Goal: Book appointment/travel/reservation

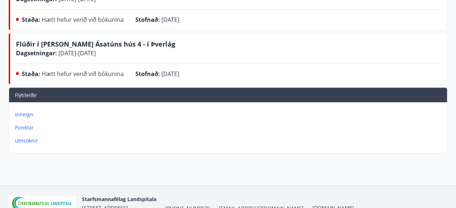
scroll to position [232, 0]
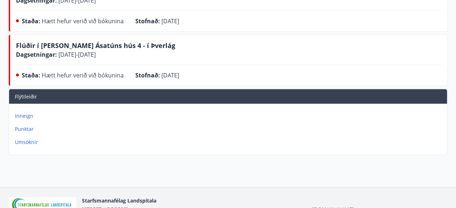
click at [25, 141] on p "Umsóknir" at bounding box center [230, 141] width 430 height 7
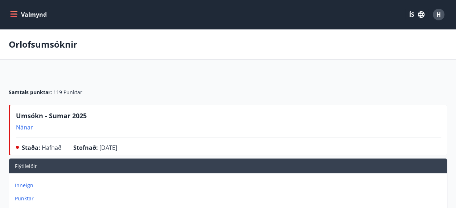
click at [15, 15] on icon "menu" at bounding box center [13, 14] width 7 height 7
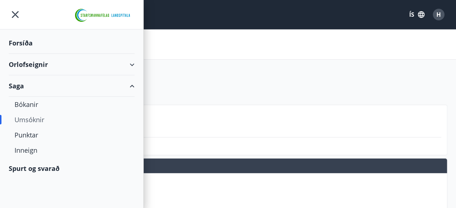
click at [33, 64] on div "Orlofseignir" at bounding box center [72, 64] width 126 height 21
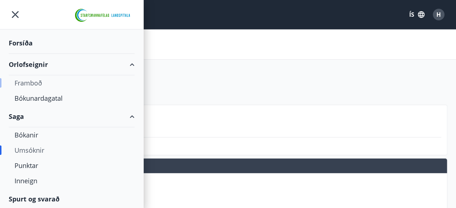
click at [37, 82] on div "Framboð" at bounding box center [72, 82] width 114 height 15
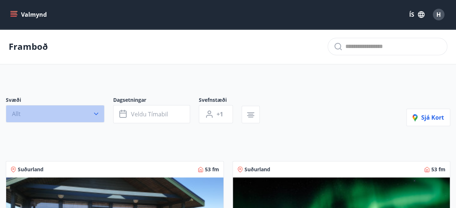
click at [98, 115] on icon "button" at bounding box center [96, 113] width 7 height 7
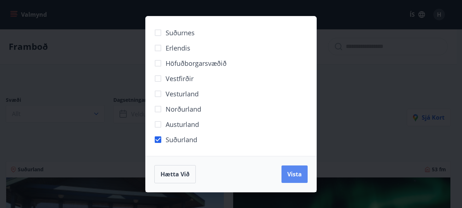
click at [283, 171] on button "Vista" at bounding box center [294, 173] width 26 height 17
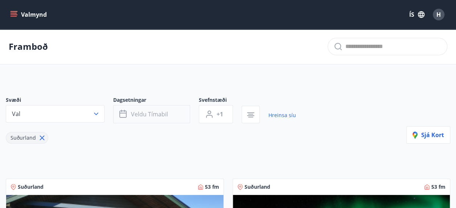
click at [157, 116] on span "Veldu tímabil" at bounding box center [149, 114] width 37 height 8
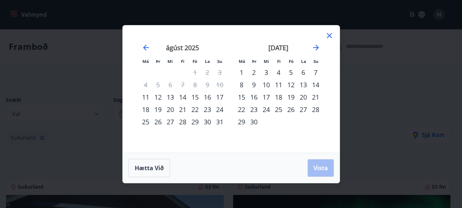
click at [280, 108] on div "25" at bounding box center [278, 109] width 12 height 12
click at [240, 123] on div "29" at bounding box center [241, 121] width 12 height 12
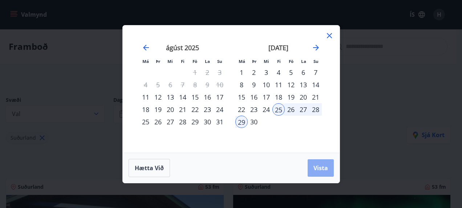
click at [325, 167] on span "Vista" at bounding box center [320, 168] width 15 height 8
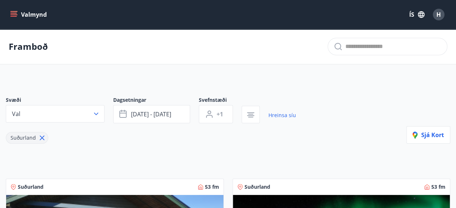
click at [113, 105] on button "[DATE] - [DATE]" at bounding box center [151, 114] width 77 height 18
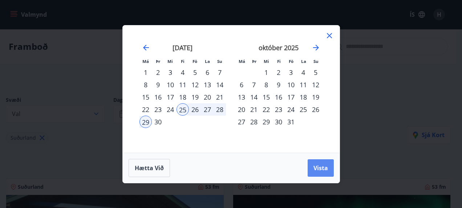
click at [317, 167] on span "Vista" at bounding box center [320, 168] width 15 height 8
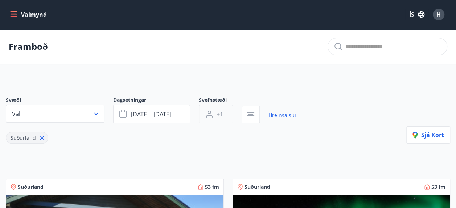
click at [223, 114] on span "+1" at bounding box center [220, 114] width 7 height 8
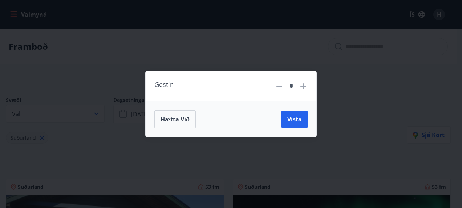
click at [303, 89] on icon at bounding box center [303, 86] width 6 height 6
type input "*"
click at [293, 117] on span "Vista" at bounding box center [294, 119] width 15 height 8
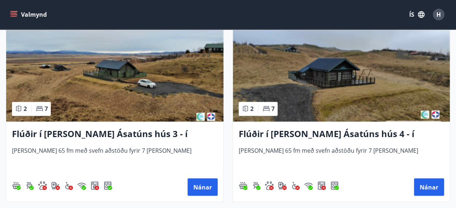
scroll to position [566, 0]
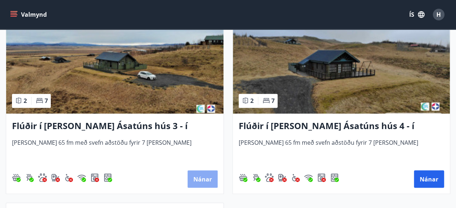
click at [203, 175] on button "Nánar" at bounding box center [203, 178] width 30 height 17
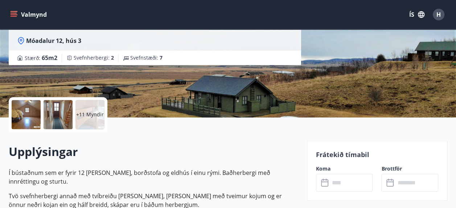
scroll to position [102, 0]
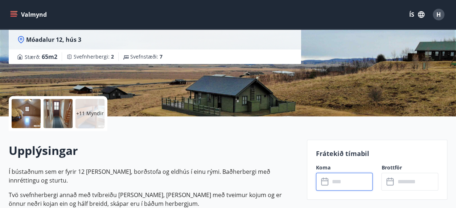
click at [336, 183] on input "text" at bounding box center [351, 181] width 43 height 18
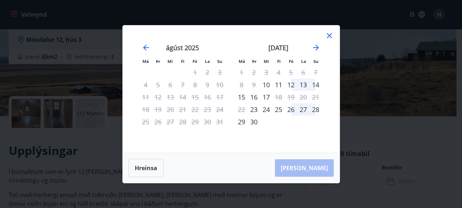
click at [281, 110] on div "25" at bounding box center [278, 109] width 12 height 12
click at [241, 123] on div "29" at bounding box center [241, 121] width 12 height 12
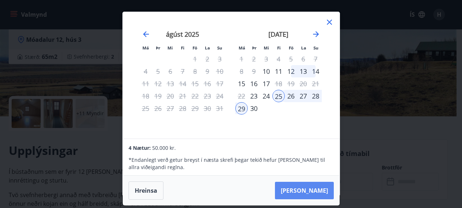
click at [314, 186] on button "[PERSON_NAME]" at bounding box center [304, 190] width 59 height 17
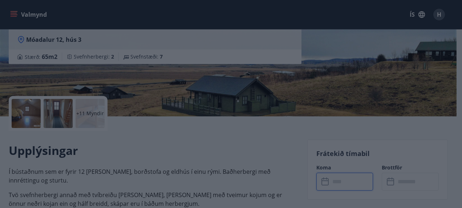
type input "******"
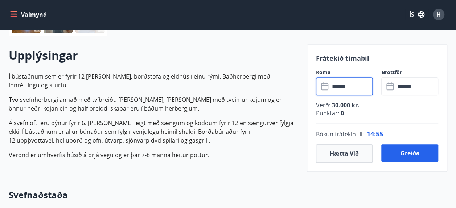
scroll to position [203, 0]
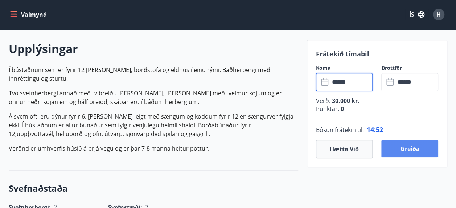
click at [421, 146] on button "Greiða" at bounding box center [410, 148] width 57 height 17
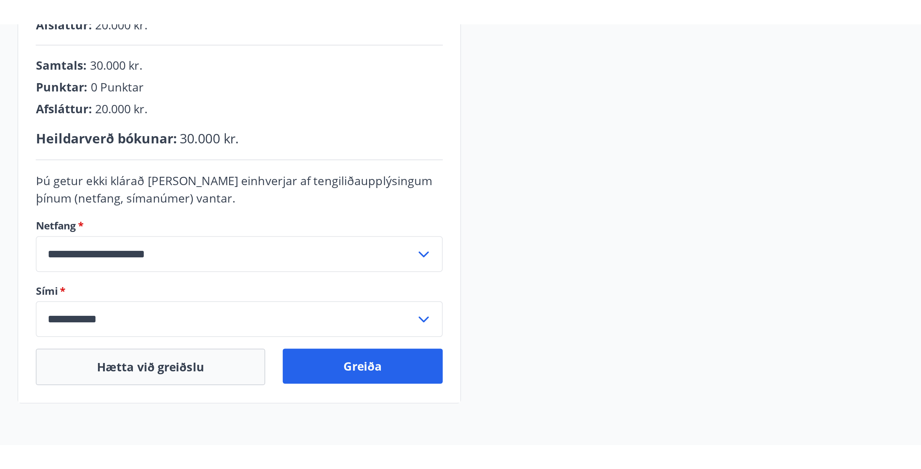
scroll to position [22, 0]
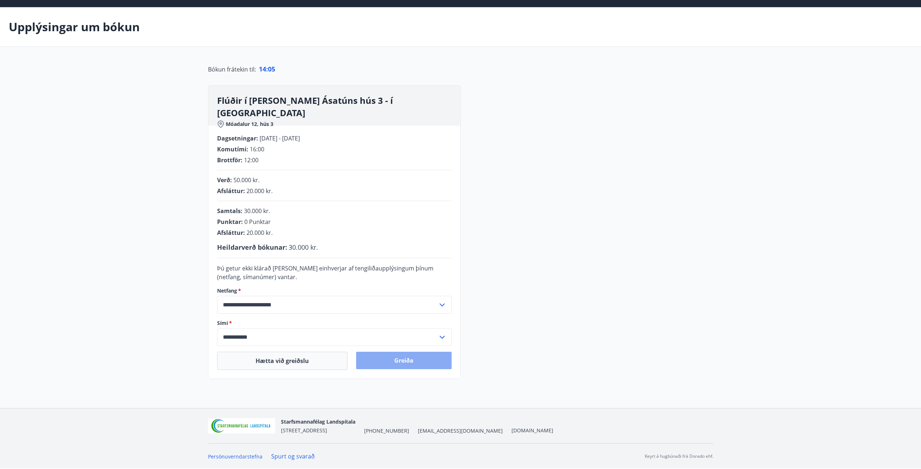
click at [424, 207] on button "Greiða" at bounding box center [403, 360] width 95 height 17
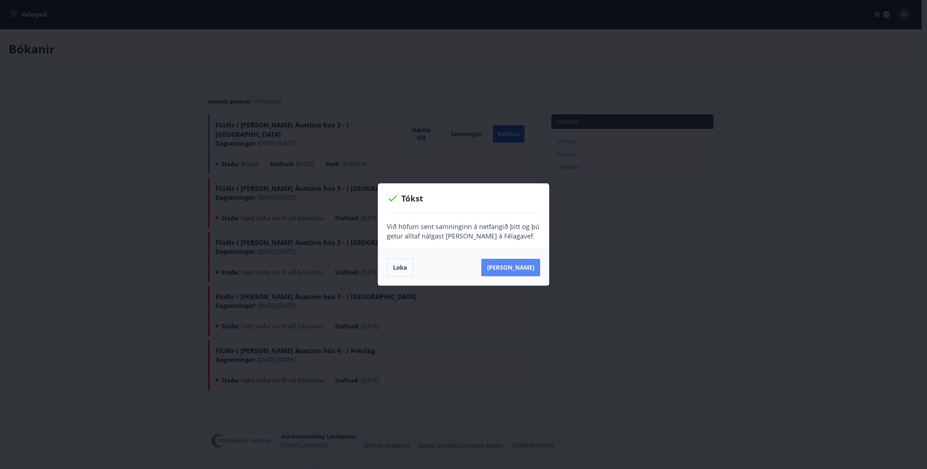
click at [526, 273] on button "[PERSON_NAME]" at bounding box center [510, 267] width 59 height 17
click at [383, 270] on div "Loka Sjá samning" at bounding box center [463, 267] width 171 height 36
click at [395, 271] on button "Loka" at bounding box center [400, 268] width 27 height 18
